Goal: Book appointment/travel/reservation

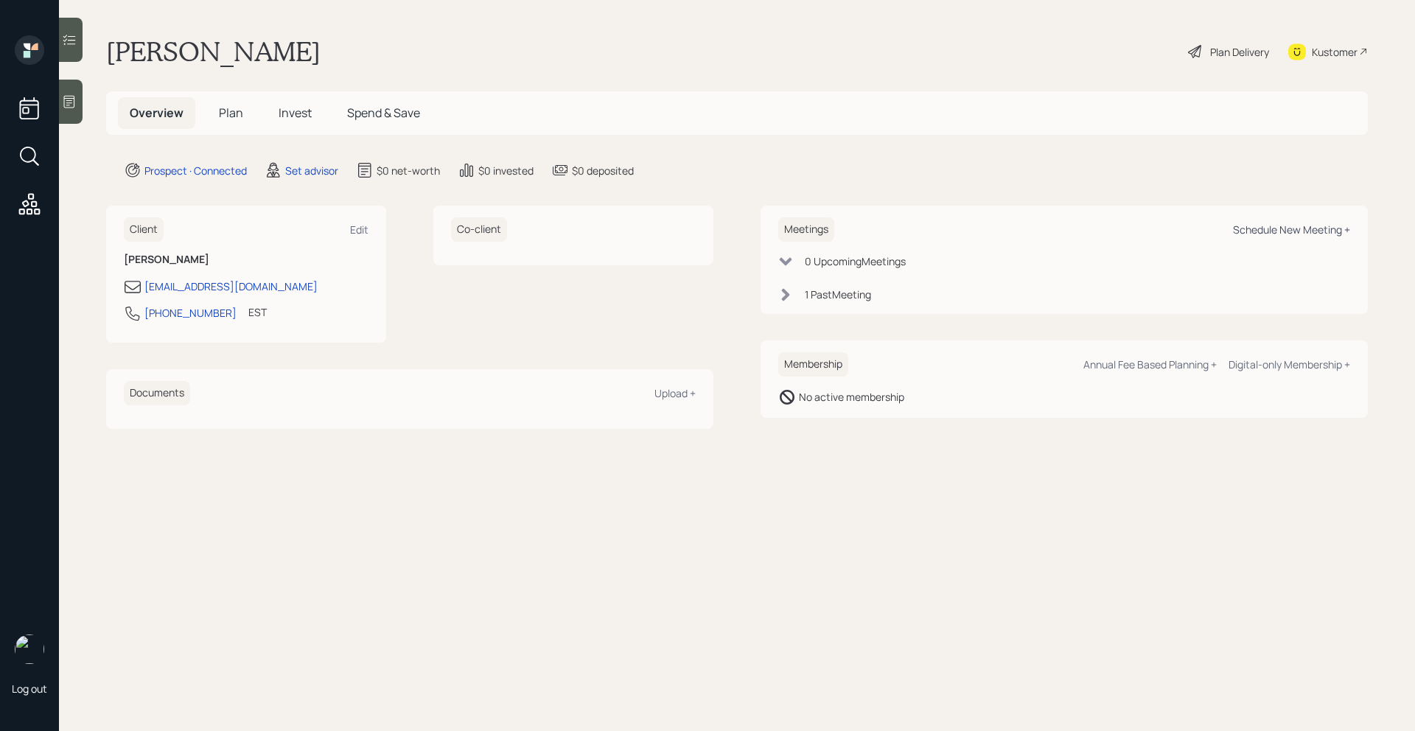
click at [1252, 223] on div "Schedule New Meeting +" at bounding box center [1291, 230] width 117 height 14
select select "round-robin"
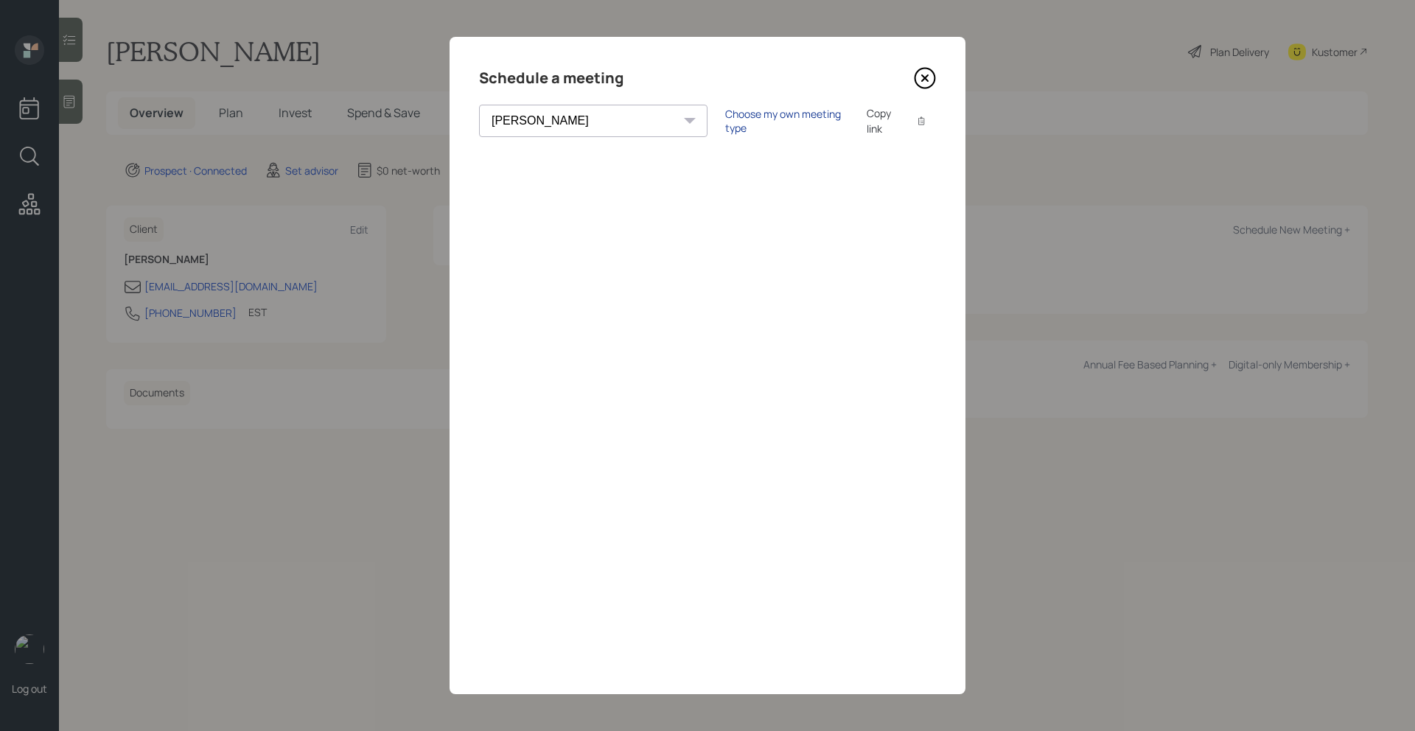
click at [725, 118] on div "Choose my own meeting type" at bounding box center [787, 121] width 124 height 28
click at [914, 80] on icon at bounding box center [925, 78] width 22 height 22
